Goal: Entertainment & Leisure: Consume media (video, audio)

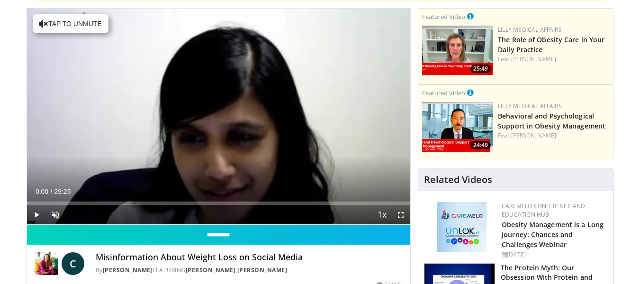
scroll to position [95, 0]
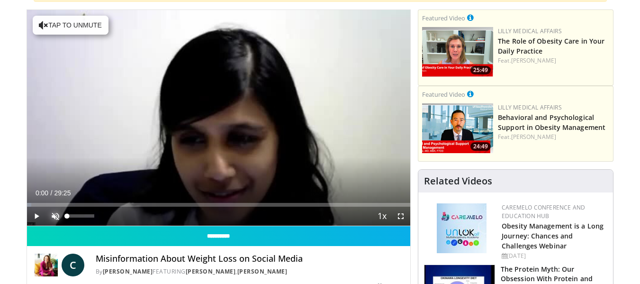
click at [50, 212] on span "Video Player" at bounding box center [55, 215] width 19 height 19
click at [33, 217] on span "Video Player" at bounding box center [36, 215] width 19 height 19
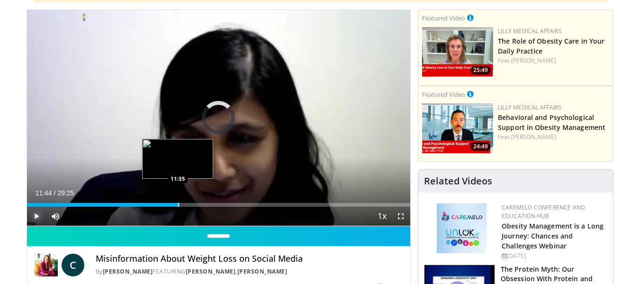
drag, startPoint x: 190, startPoint y: 203, endPoint x: 178, endPoint y: 205, distance: 12.6
click at [178, 205] on div "Progress Bar" at bounding box center [178, 205] width 1 height 4
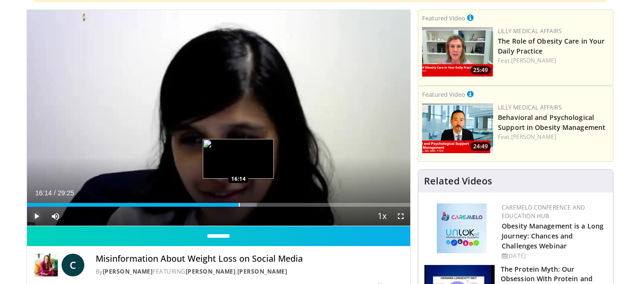
click at [239, 205] on div "Progress Bar" at bounding box center [239, 205] width 1 height 4
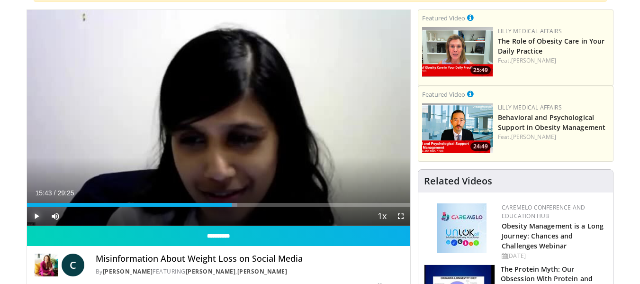
drag, startPoint x: 239, startPoint y: 206, endPoint x: 232, endPoint y: 207, distance: 7.7
click at [232, 207] on div "Current Time 15:43 / Duration 29:25 Play Skip Backward Skip Forward Mute 100% L…" at bounding box center [219, 215] width 384 height 19
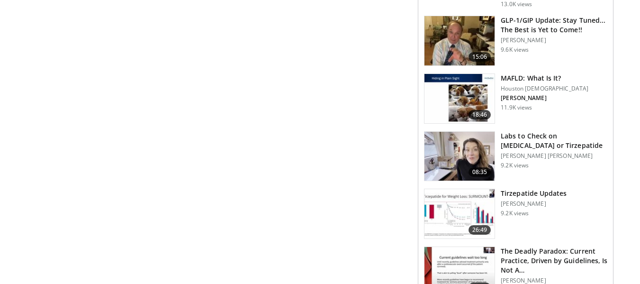
scroll to position [852, 0]
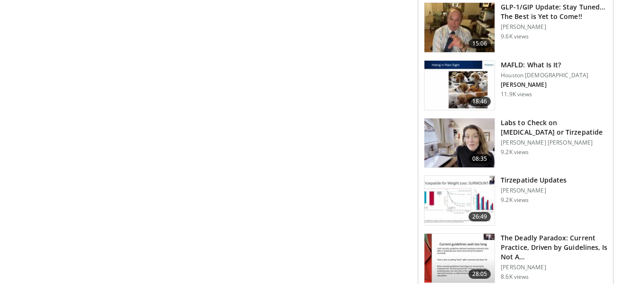
click at [457, 193] on img at bounding box center [459, 200] width 70 height 49
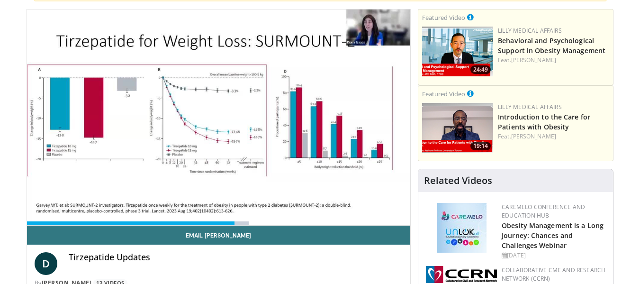
scroll to position [95, 0]
